Goal: Task Accomplishment & Management: Manage account settings

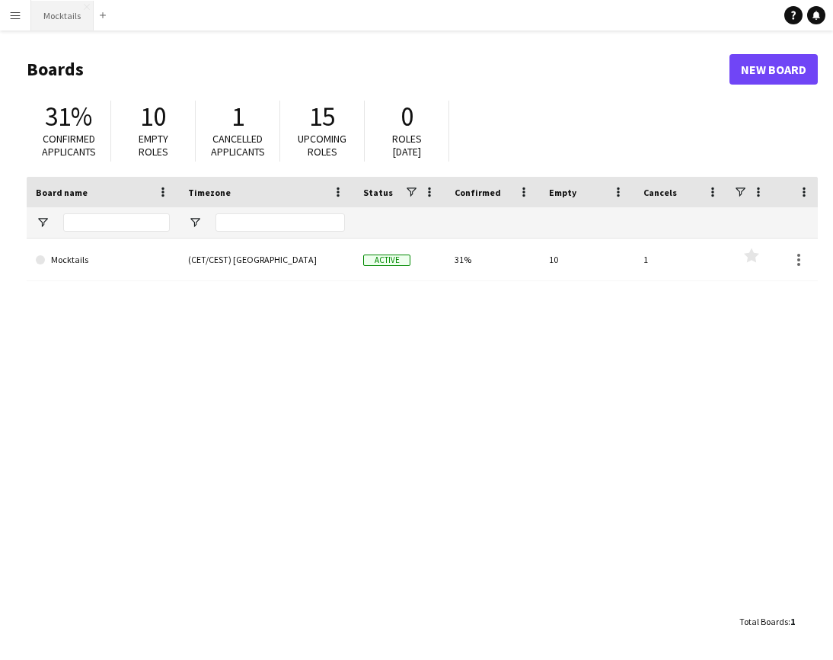
click at [46, 13] on button "Mocktails Close" at bounding box center [62, 16] width 62 height 30
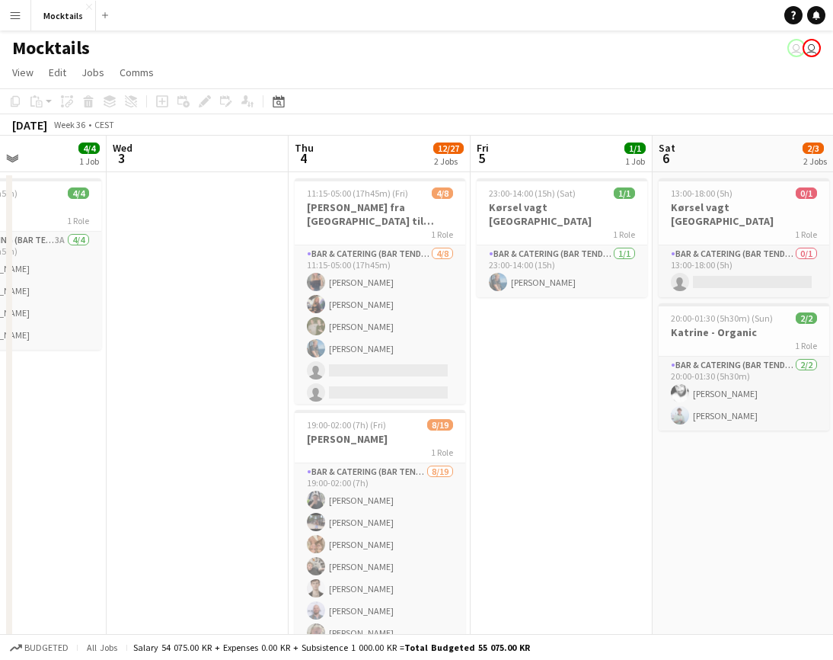
scroll to position [34, 0]
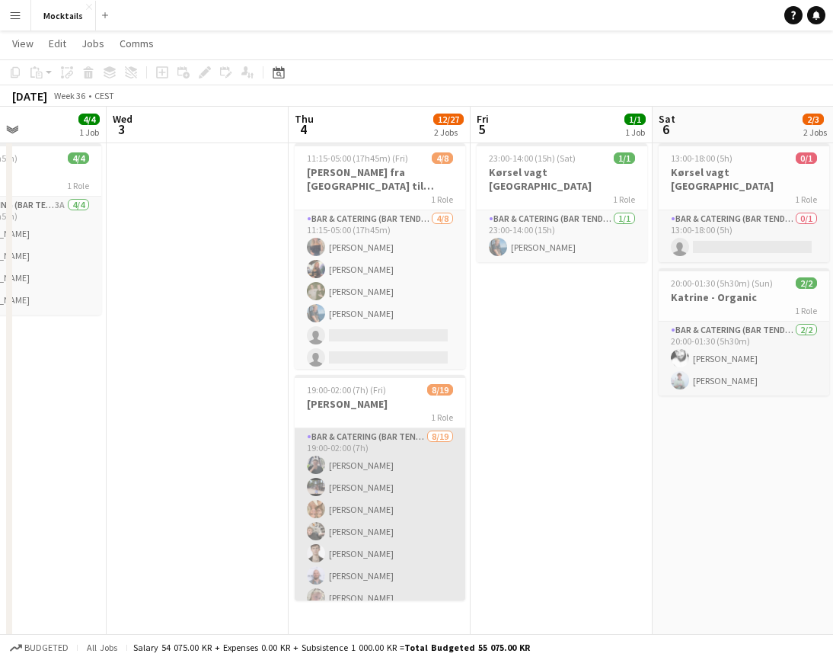
click at [385, 469] on app-card-role "Bar & Catering (Bar Tender) [DATE] 19:00-02:00 (7h) [PERSON_NAME] [PERSON_NAME]…" at bounding box center [380, 653] width 171 height 450
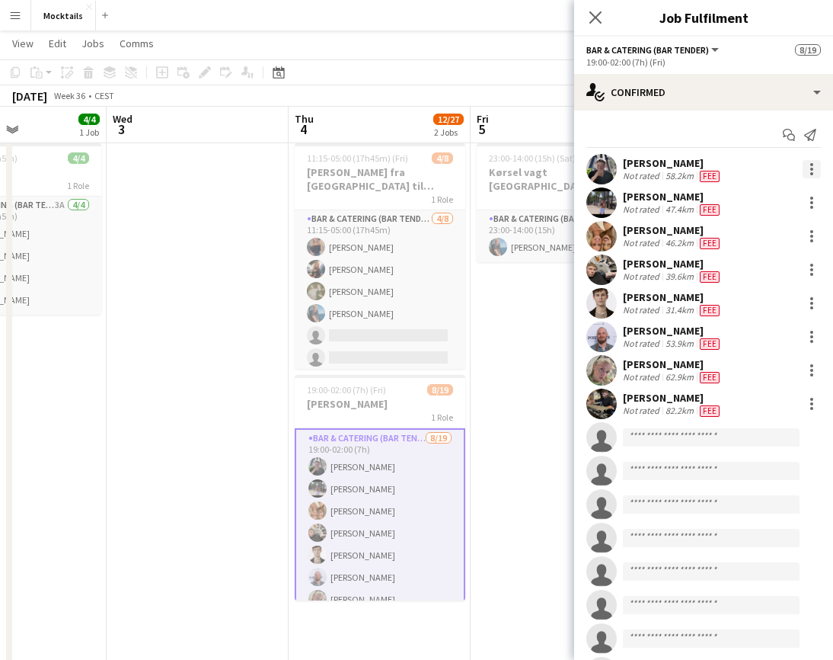
click at [815, 177] on div at bounding box center [812, 169] width 18 height 18
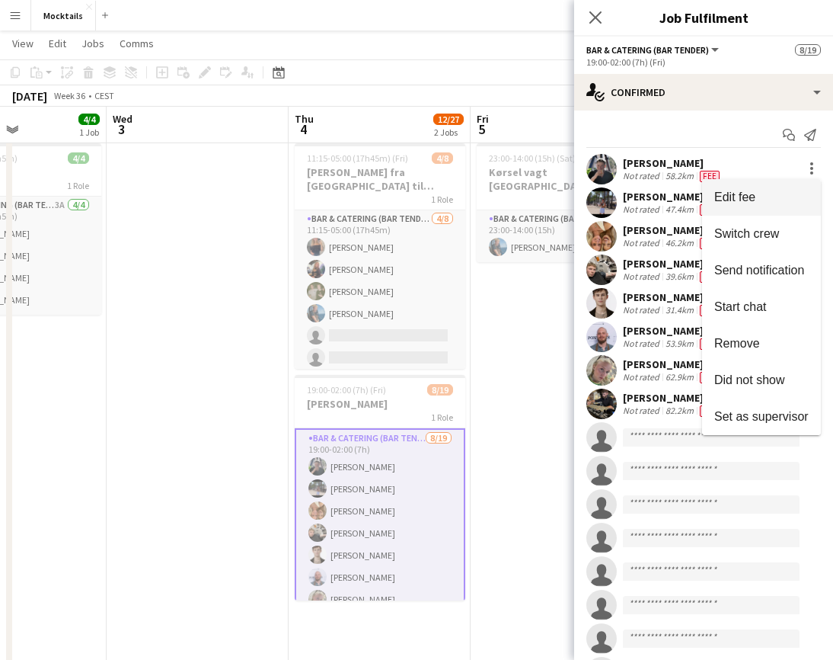
click at [779, 190] on button "Edit fee" at bounding box center [761, 197] width 119 height 37
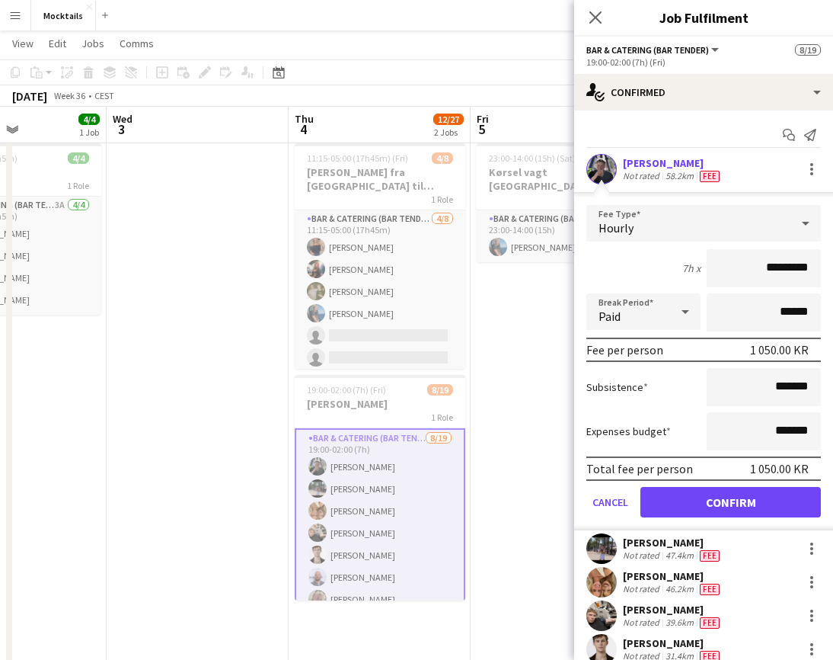
click at [593, 27] on div "Close pop-in" at bounding box center [595, 17] width 43 height 35
click at [385, 519] on app-card-role "Bar & Catering (Bar Tender) [DATE] 19:00-02:00 (7h) [PERSON_NAME] [PERSON_NAME]…" at bounding box center [380, 654] width 171 height 453
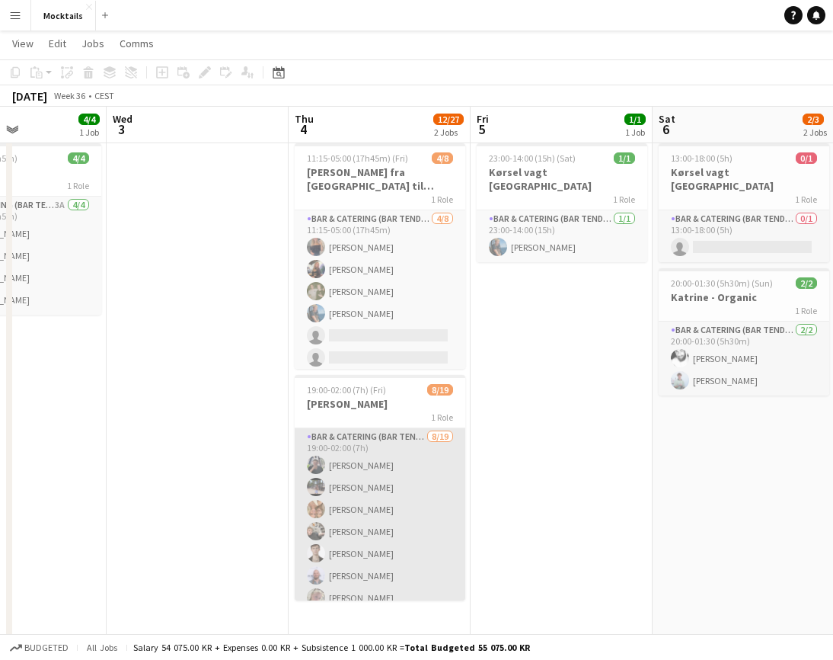
click at [389, 508] on app-card-role "Bar & Catering (Bar Tender) [DATE] 19:00-02:00 (7h) [PERSON_NAME] [PERSON_NAME]…" at bounding box center [380, 653] width 171 height 450
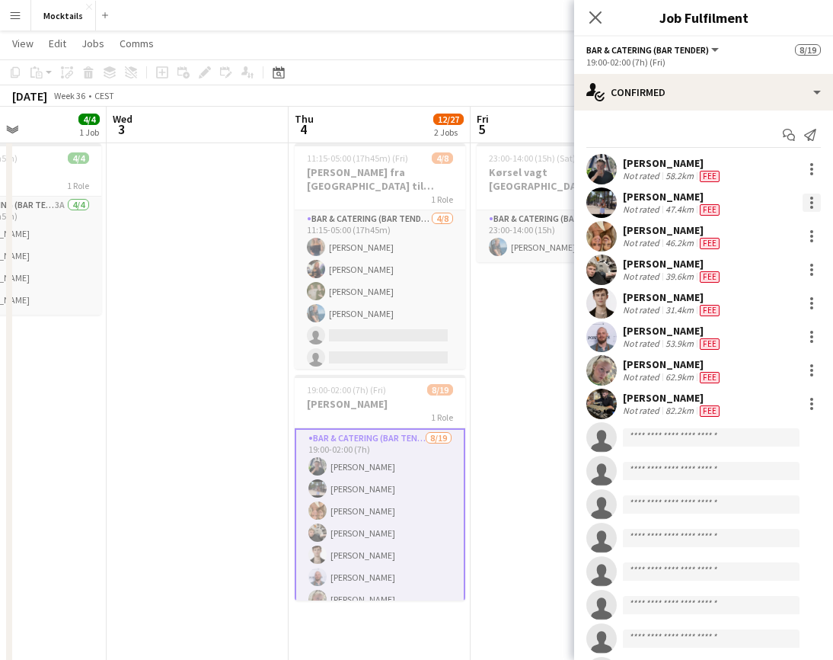
click at [813, 205] on div at bounding box center [812, 203] width 18 height 18
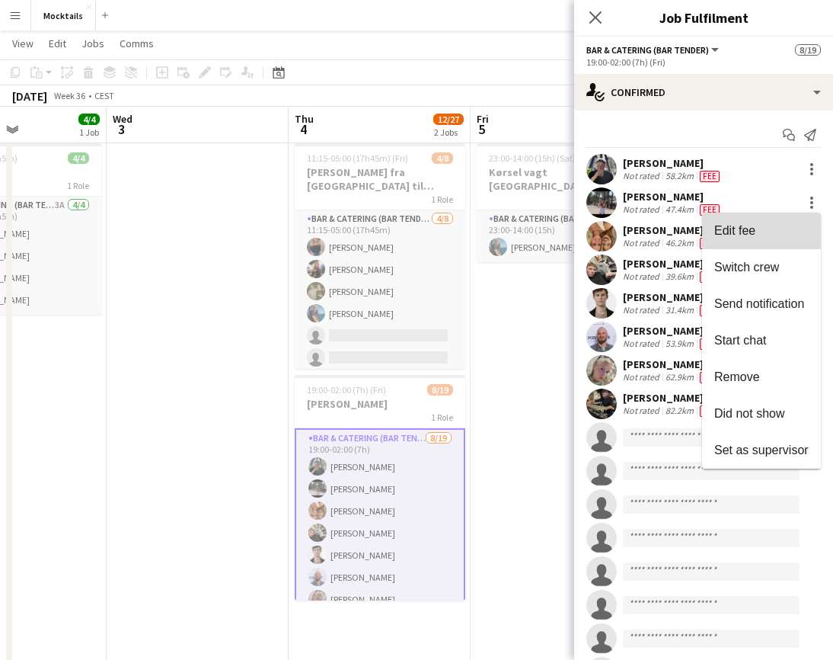
click at [745, 235] on span "Edit fee" at bounding box center [735, 230] width 41 height 13
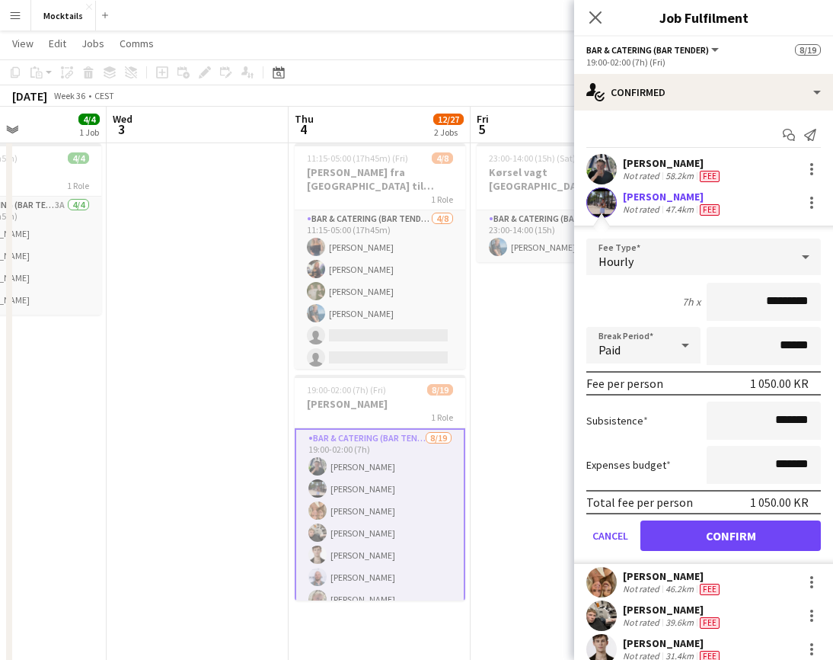
click at [411, 516] on app-card-role "Bar & Catering (Bar Tender) [DATE] 19:00-02:00 (7h) [PERSON_NAME] [PERSON_NAME]…" at bounding box center [380, 654] width 171 height 453
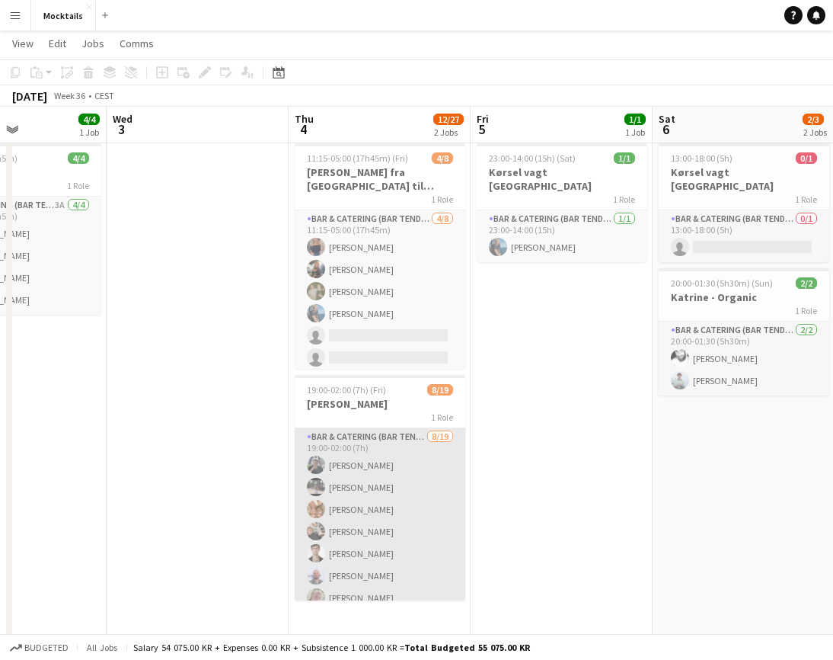
click at [411, 516] on app-card-role "Bar & Catering (Bar Tender) [DATE] 19:00-02:00 (7h) [PERSON_NAME] [PERSON_NAME]…" at bounding box center [380, 653] width 171 height 450
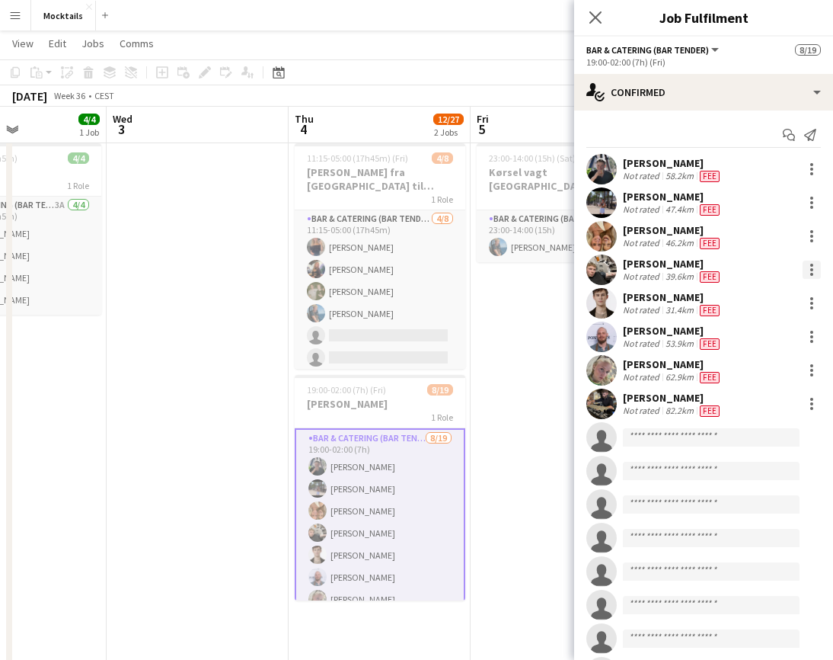
click at [812, 270] on div at bounding box center [812, 269] width 3 height 3
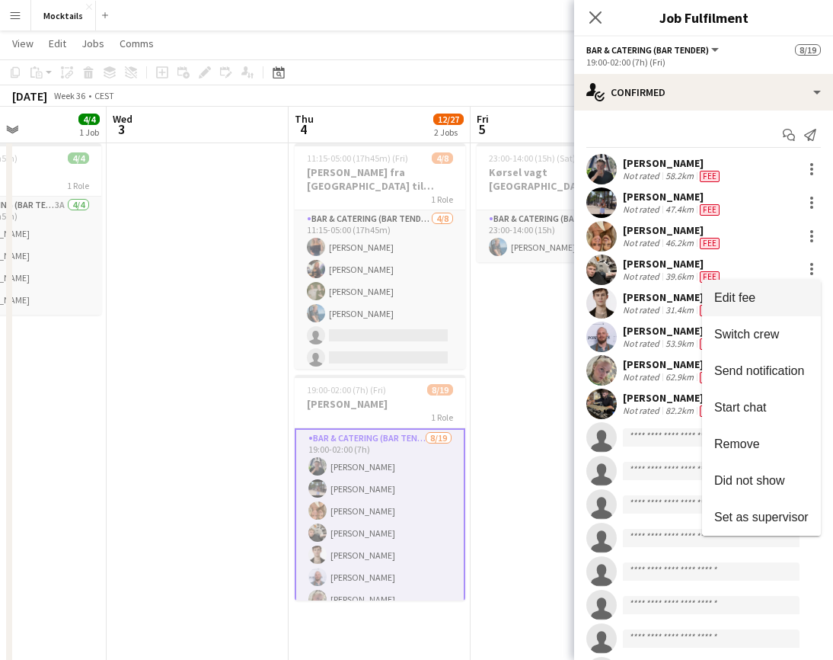
click at [779, 294] on span "Edit fee" at bounding box center [762, 298] width 94 height 14
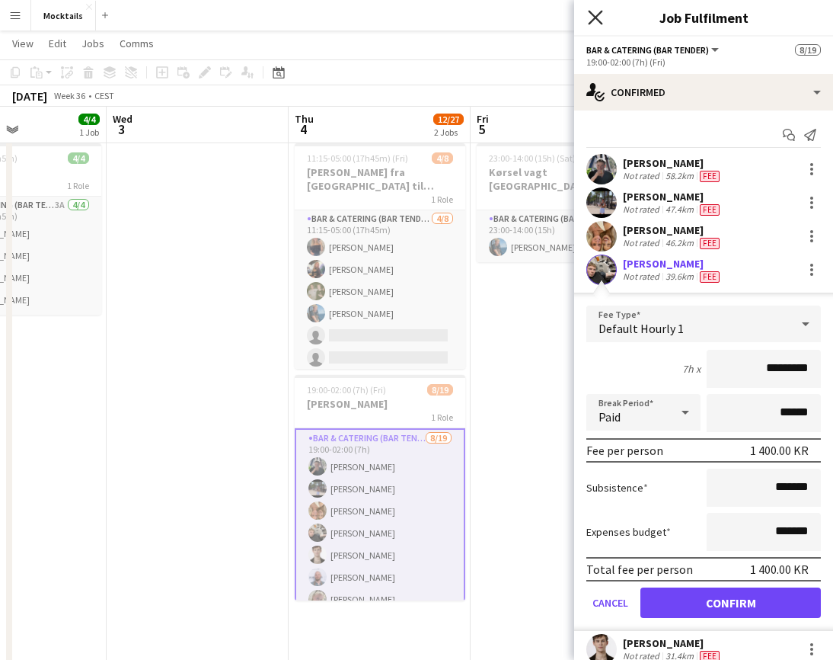
click at [596, 18] on icon at bounding box center [595, 17] width 14 height 14
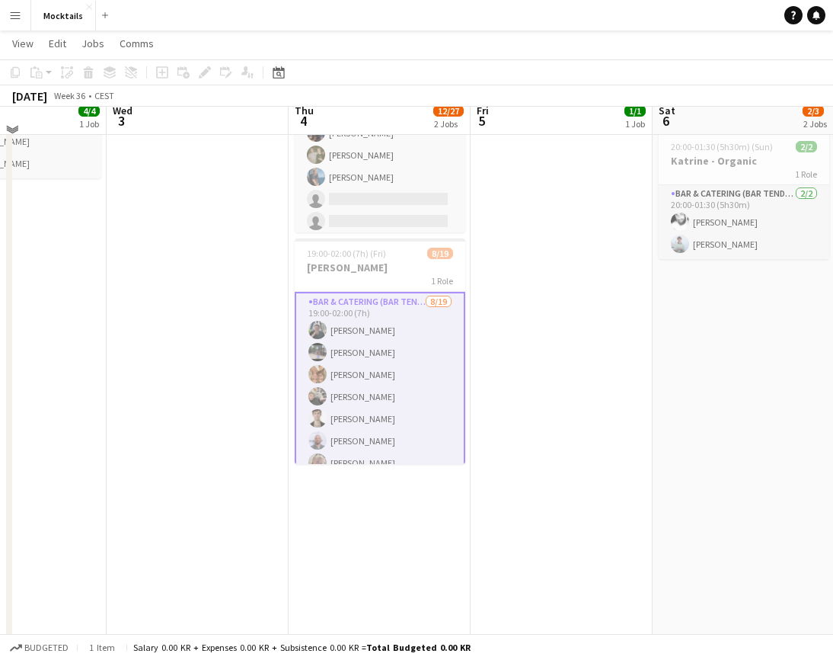
scroll to position [158, 0]
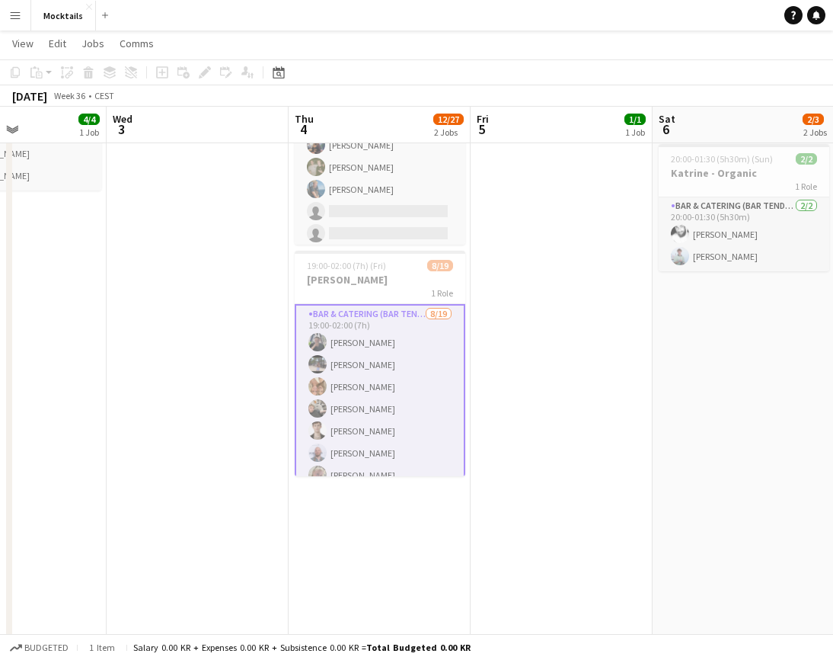
click at [402, 444] on app-card-role "Bar & Catering (Bar Tender) [DATE] 19:00-02:00 (7h) [PERSON_NAME] [PERSON_NAME]…" at bounding box center [380, 530] width 171 height 453
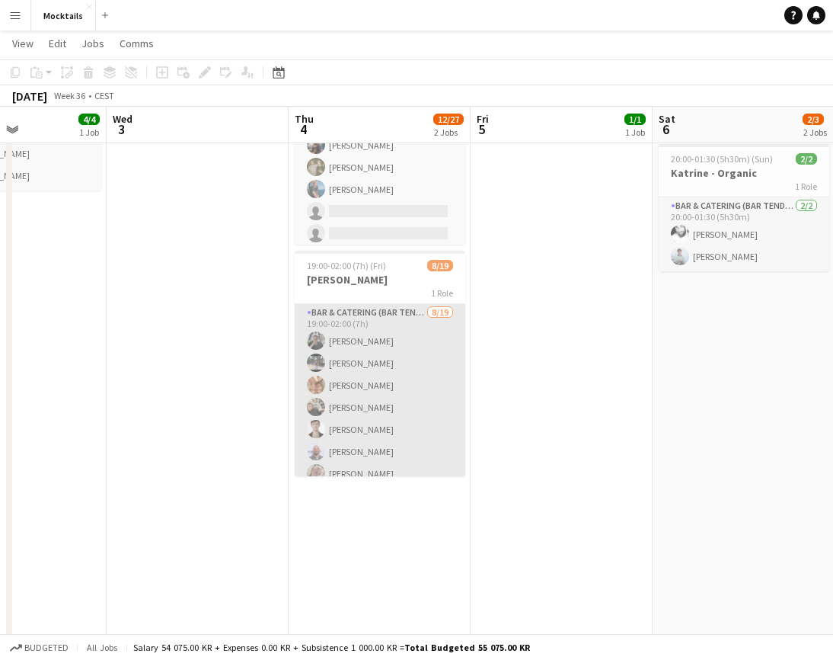
click at [402, 444] on app-card-role "Bar & Catering (Bar Tender) [DATE] 19:00-02:00 (7h) [PERSON_NAME] [PERSON_NAME]…" at bounding box center [380, 529] width 171 height 450
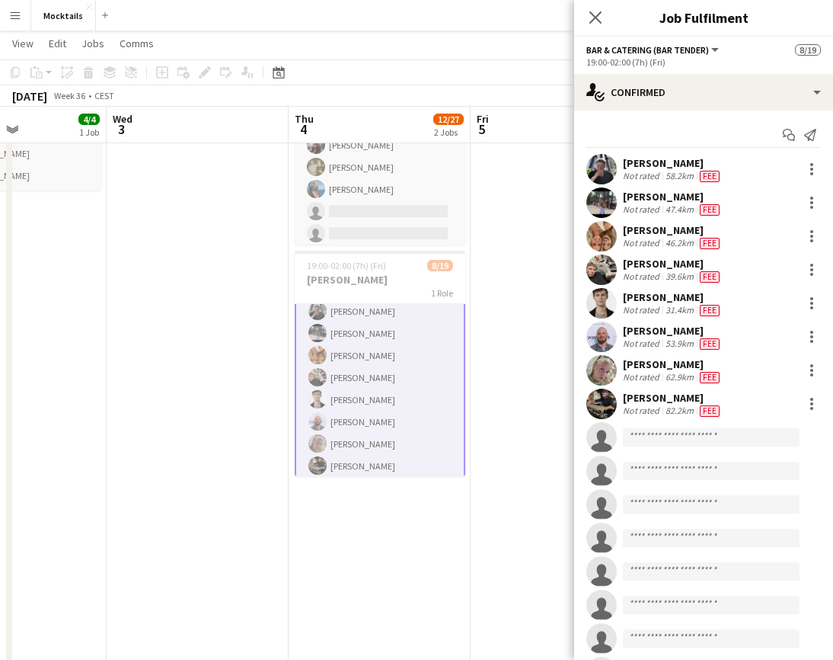
scroll to position [30, 0]
click at [790, 135] on icon at bounding box center [792, 138] width 8 height 8
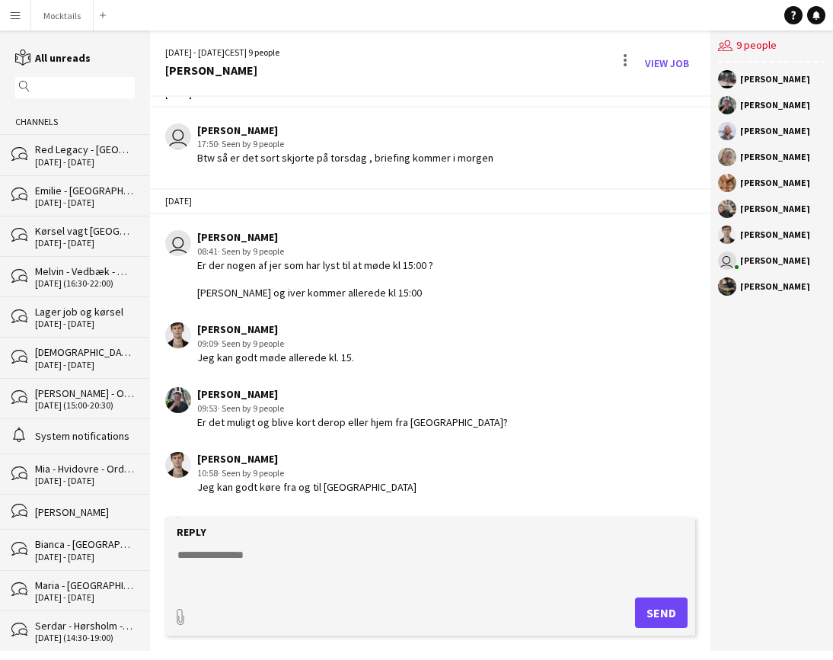
scroll to position [11, 0]
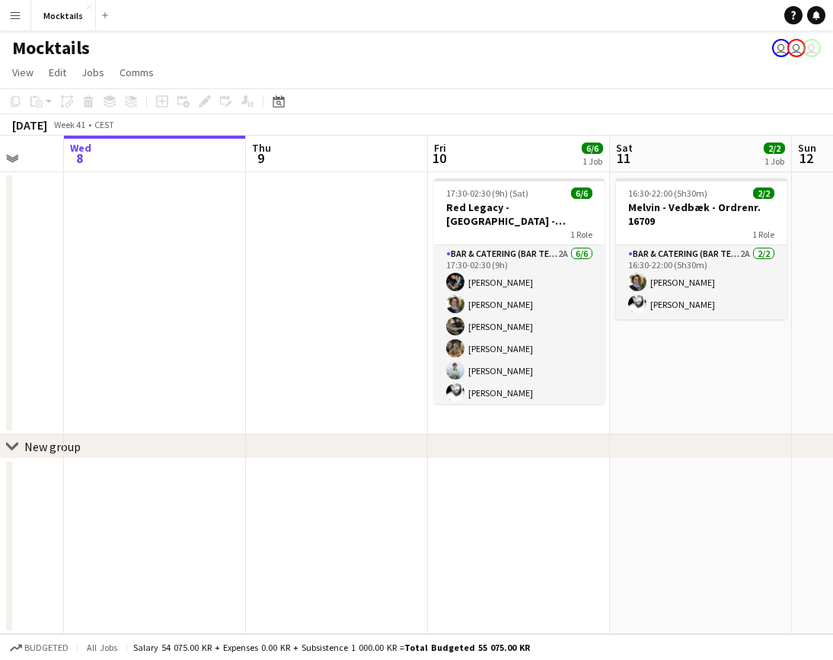
scroll to position [0, 485]
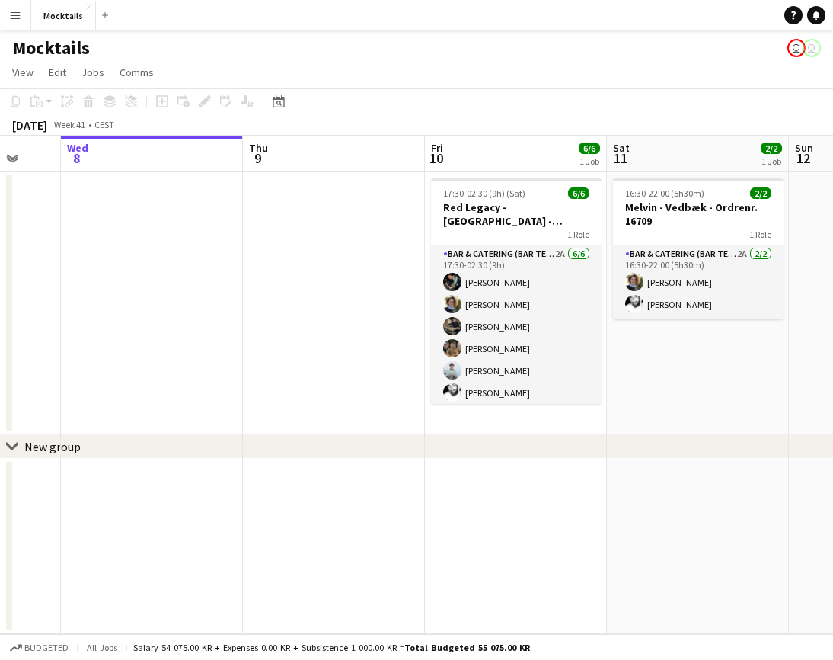
click at [616, 73] on app-page-menu "View Day view expanded Day view collapsed Month view Date picker Jump to [DATE]…" at bounding box center [416, 73] width 833 height 29
